Goal: Task Accomplishment & Management: Use online tool/utility

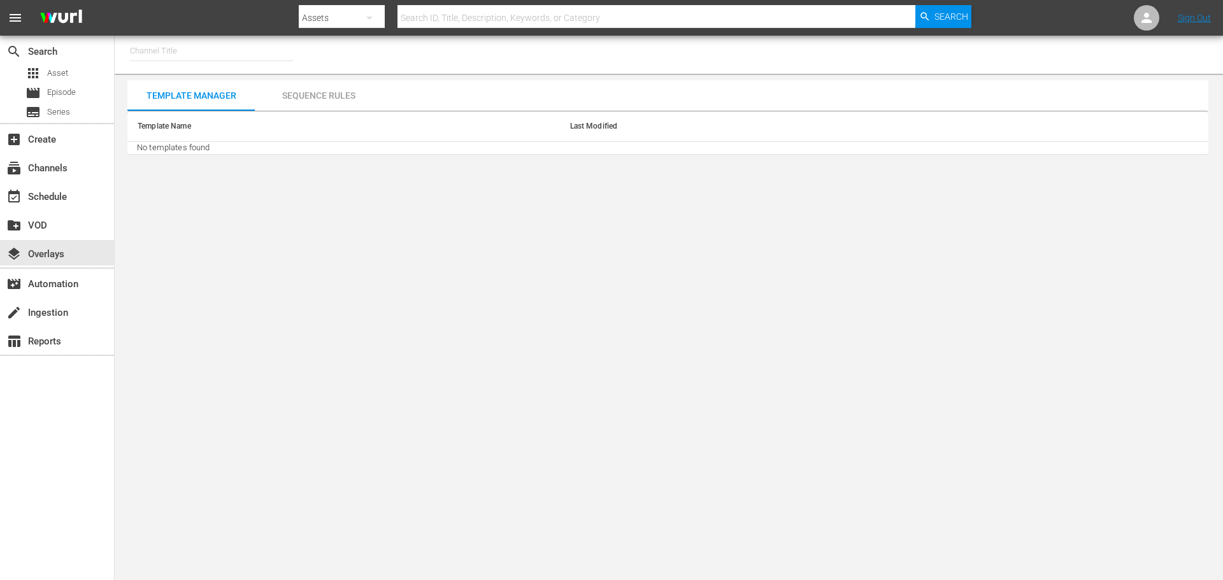
click at [162, 48] on input "text" at bounding box center [211, 51] width 163 height 31
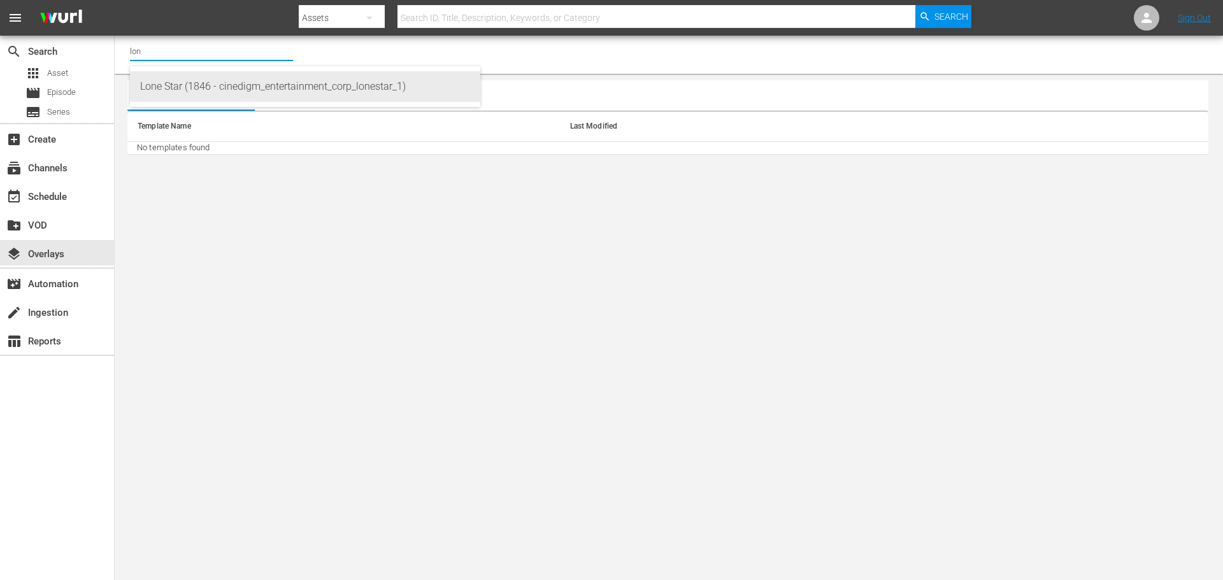
click at [172, 89] on div "Lone Star (1846 - cinedigm_entertainment_corp_lonestar_1)" at bounding box center [305, 86] width 330 height 31
type input "Lone Star (1846 - cinedigm_entertainment_corp_lonestar_1)"
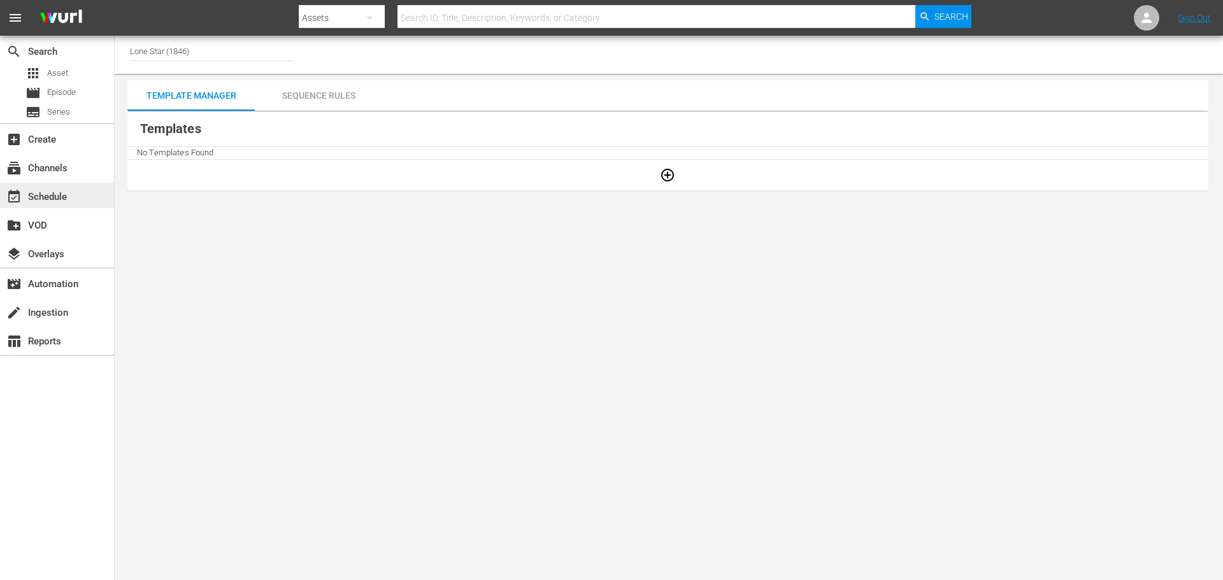
click at [51, 198] on div "event_available Schedule" at bounding box center [35, 194] width 71 height 11
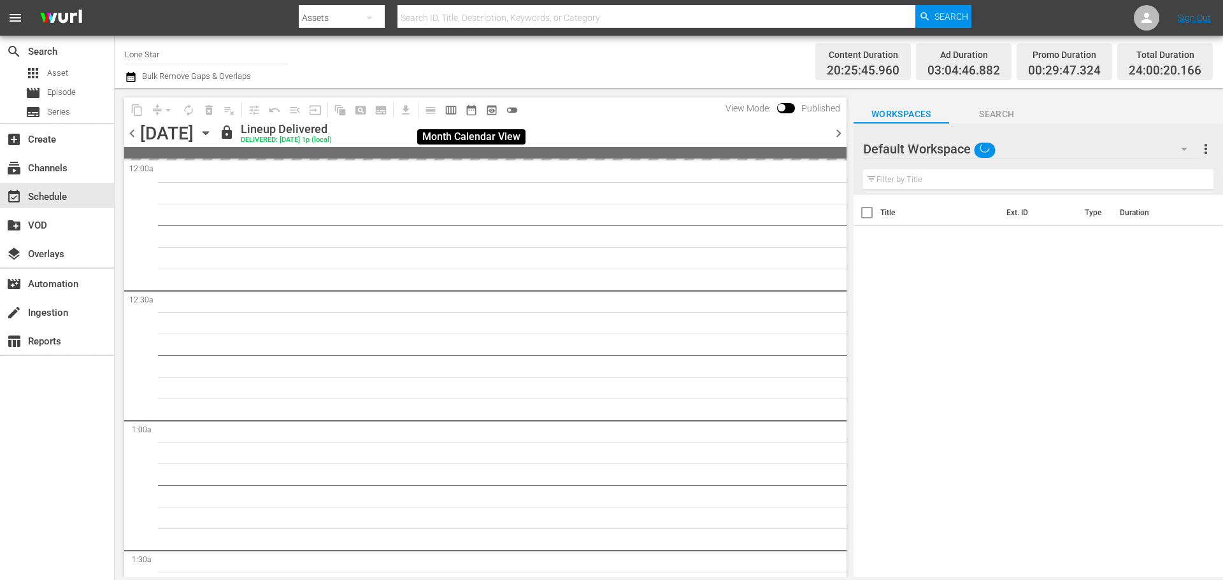
click at [470, 111] on span "date_range_outlined" at bounding box center [471, 110] width 13 height 13
